Goal: Navigation & Orientation: Find specific page/section

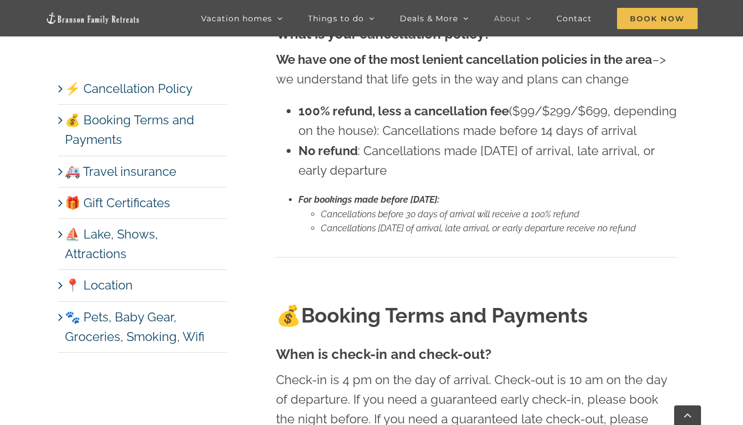
scroll to position [504, 0]
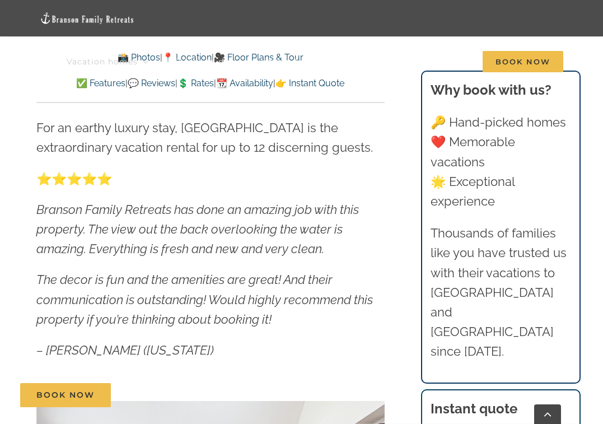
scroll to position [484, 0]
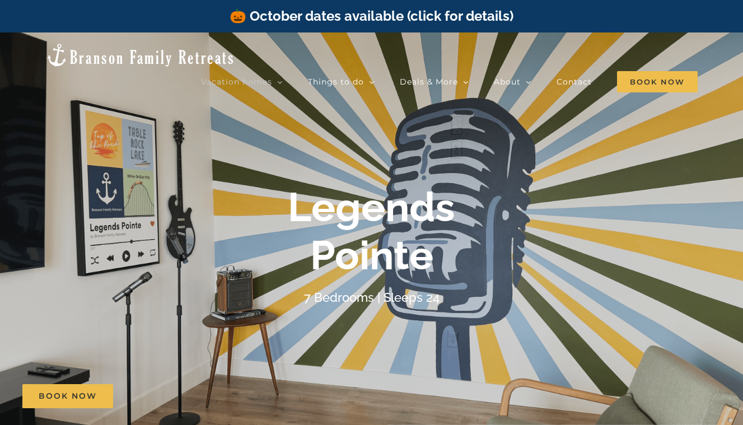
click at [402, 111] on div at bounding box center [371, 244] width 743 height 425
